Goal: Task Accomplishment & Management: Manage account settings

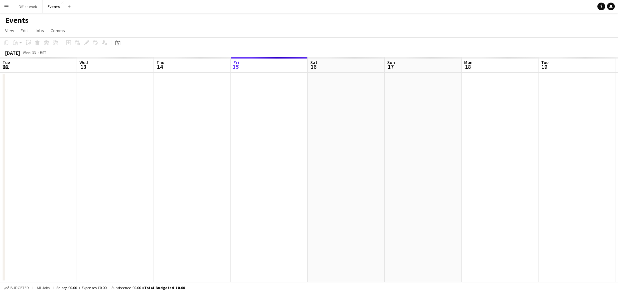
scroll to position [0, 154]
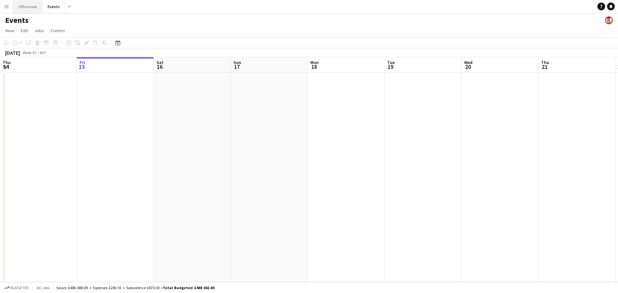
click at [30, 7] on button "Office work Close" at bounding box center [27, 6] width 29 height 13
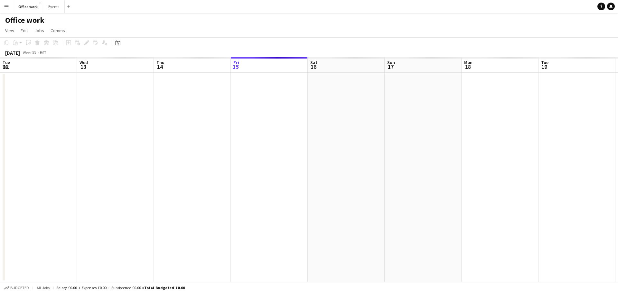
click at [13, 9] on div "Office work Close Events Close Add" at bounding box center [43, 6] width 60 height 13
click at [9, 10] on button "Menu" at bounding box center [6, 6] width 13 height 13
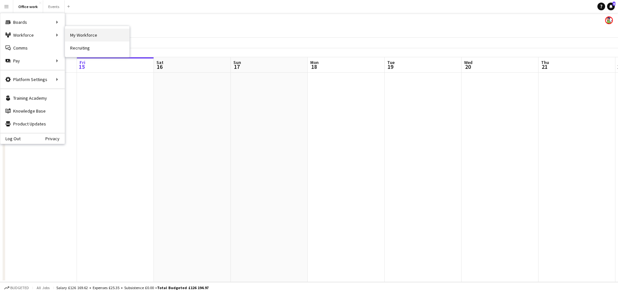
click at [96, 37] on link "My Workforce" at bounding box center [97, 35] width 64 height 13
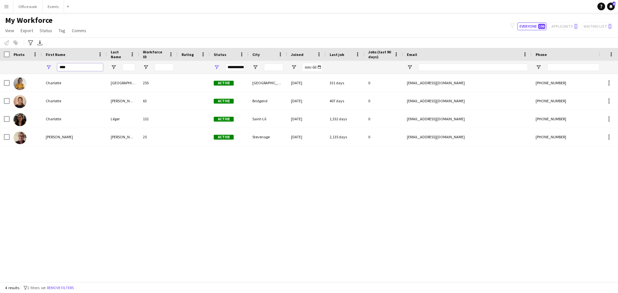
click at [21, 62] on div "****" at bounding box center [360, 67] width 721 height 13
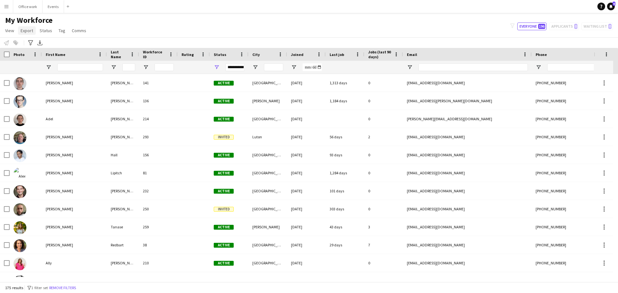
click at [31, 33] on span "Export" at bounding box center [27, 31] width 13 height 6
click at [38, 46] on span "Export as XLSX" at bounding box center [38, 45] width 28 height 6
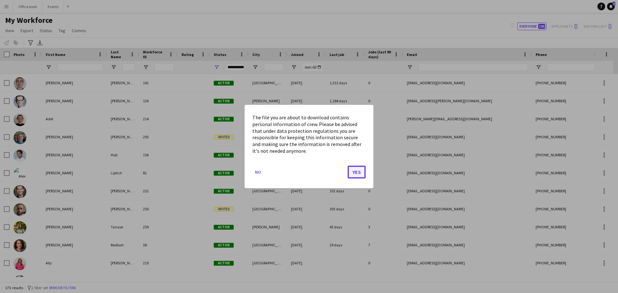
click at [351, 173] on button "Yes" at bounding box center [357, 172] width 18 height 13
